Goal: Information Seeking & Learning: Learn about a topic

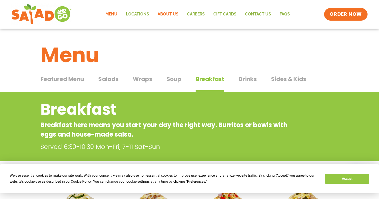
click at [167, 14] on link "About Us" at bounding box center [168, 14] width 29 height 13
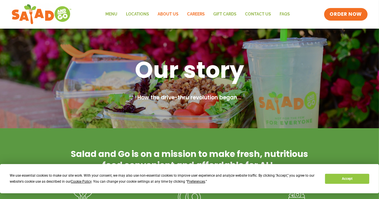
click at [197, 14] on link "Careers" at bounding box center [196, 14] width 26 height 13
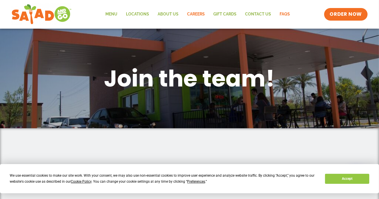
click at [284, 13] on link "FAQs" at bounding box center [285, 14] width 19 height 13
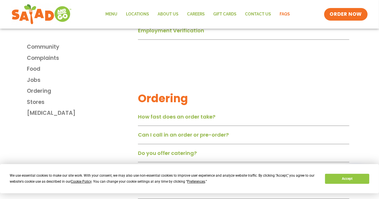
scroll to position [644, 0]
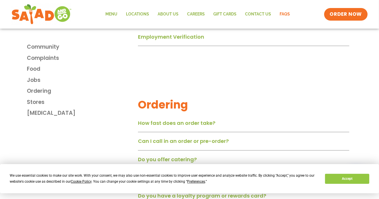
click at [203, 124] on link "How fast does an order take?" at bounding box center [176, 122] width 77 height 7
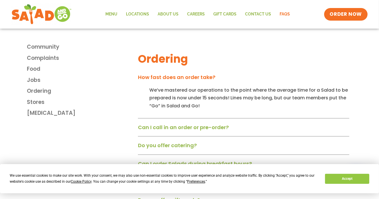
scroll to position [714, 0]
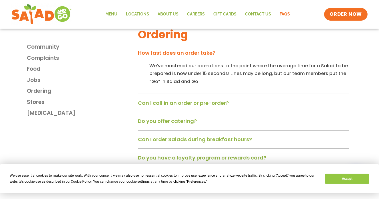
click at [190, 122] on link "Do you offer catering?" at bounding box center [167, 120] width 59 height 7
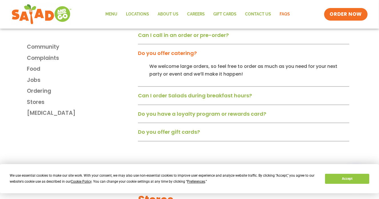
scroll to position [787, 0]
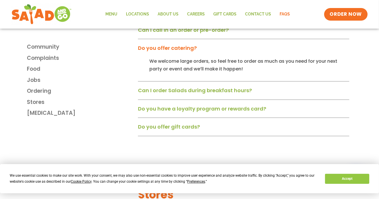
click at [244, 93] on link "Can I order Salads during breakfast hours?" at bounding box center [195, 90] width 114 height 7
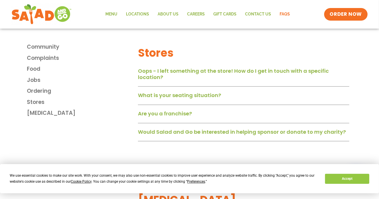
scroll to position [972, 0]
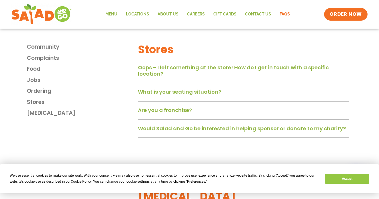
click at [210, 95] on link "What is your seating situation?" at bounding box center [179, 91] width 83 height 7
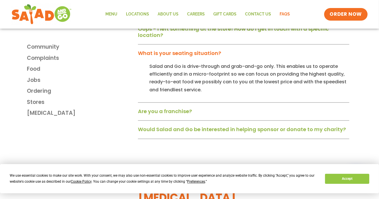
scroll to position [1035, 0]
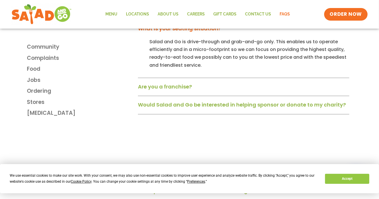
click at [183, 90] on link "Are you a franchise?" at bounding box center [165, 86] width 54 height 7
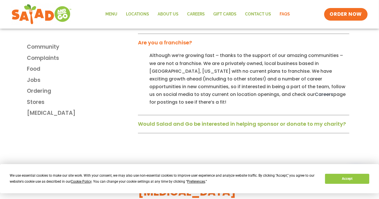
scroll to position [1091, 0]
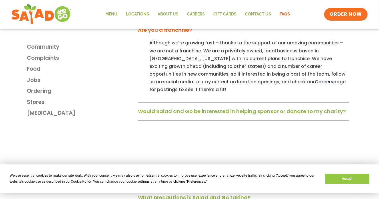
click at [285, 107] on link "Would Salad and Go be interested in helping sponsor or donate to my charity?" at bounding box center [242, 110] width 208 height 7
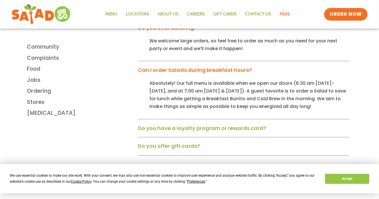
scroll to position [805, 0]
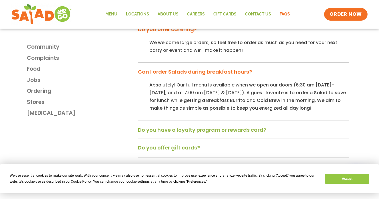
click at [237, 132] on link "Do you have a loyalty program or rewards card?" at bounding box center [202, 129] width 128 height 7
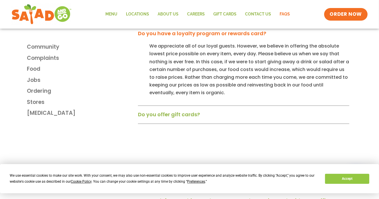
scroll to position [904, 0]
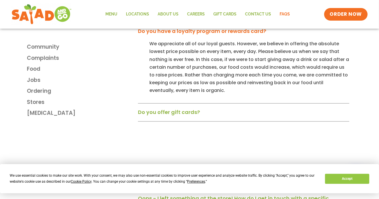
click at [194, 115] on link "Do you offer gift cards?" at bounding box center [169, 112] width 62 height 7
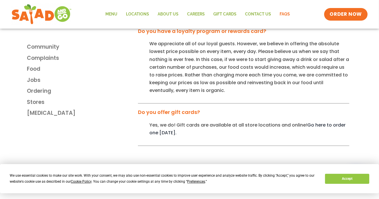
click at [318, 127] on link "Go here to order one today." at bounding box center [247, 129] width 196 height 14
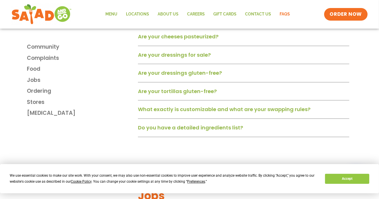
scroll to position [451, 0]
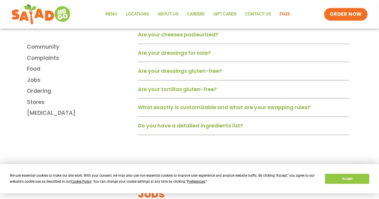
click at [198, 56] on link "Are your dressings for sale?" at bounding box center [174, 52] width 73 height 7
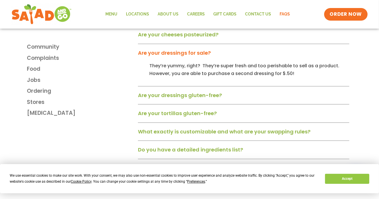
click at [213, 99] on link "Are your dressings gluten-free?" at bounding box center [180, 94] width 84 height 7
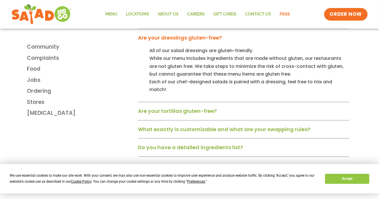
scroll to position [516, 0]
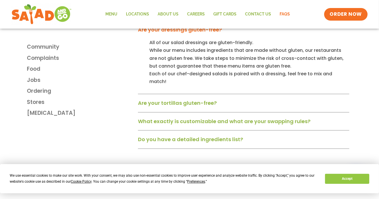
click at [202, 99] on link "Are your tortillas gluten-free?" at bounding box center [177, 102] width 79 height 7
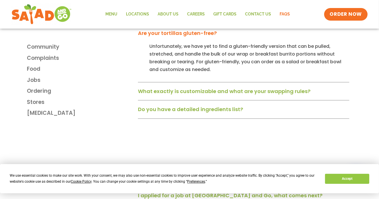
scroll to position [592, 0]
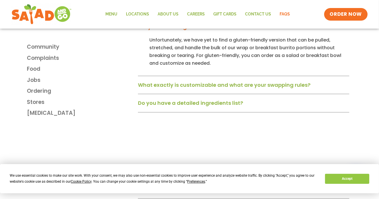
click at [260, 81] on link "What exactly is customizable and what are your swapping rules?" at bounding box center [224, 84] width 173 height 7
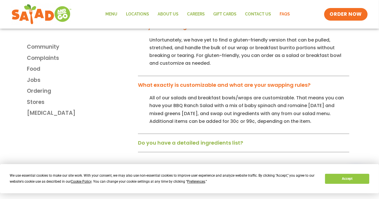
click at [206, 139] on link "Do you have a detailed ingredients list?" at bounding box center [190, 142] width 105 height 7
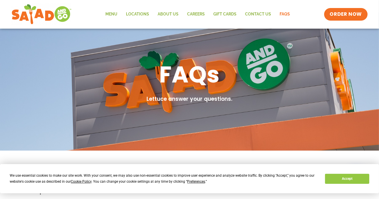
scroll to position [0, 0]
